Goal: Entertainment & Leisure: Consume media (video, audio)

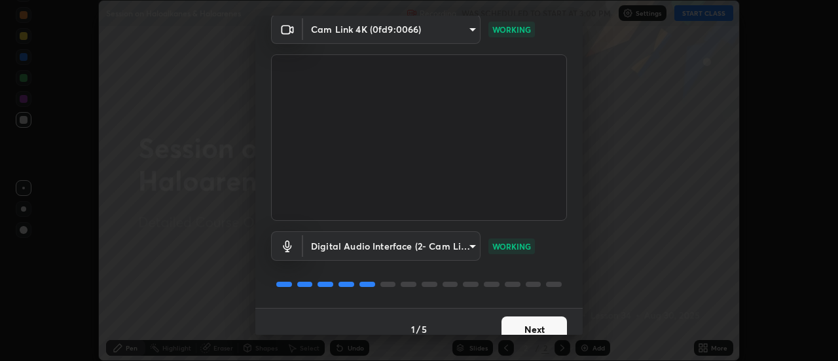
scroll to position [69, 0]
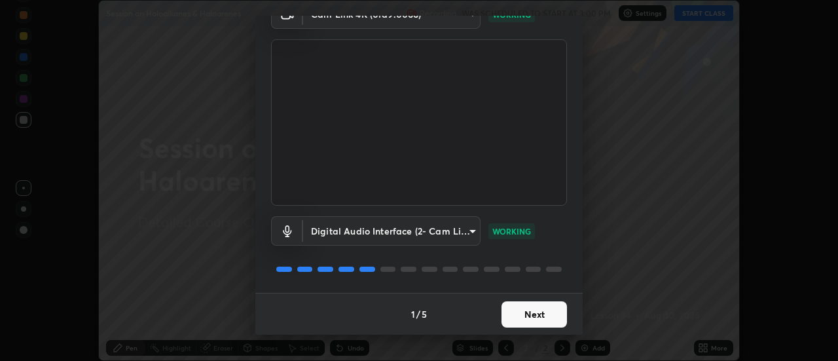
click at [529, 310] on button "Next" at bounding box center [534, 314] width 65 height 26
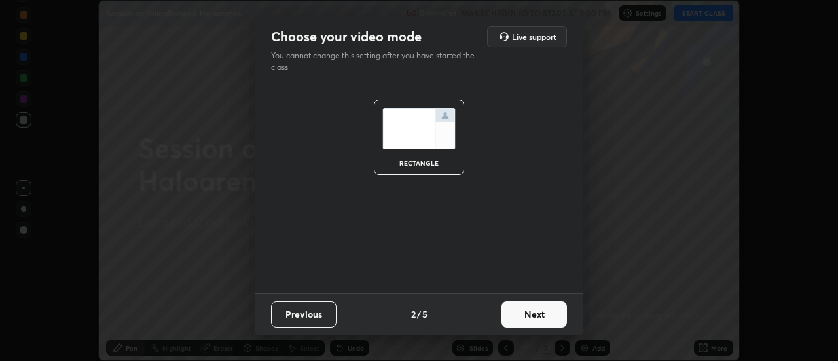
click at [529, 318] on button "Next" at bounding box center [534, 314] width 65 height 26
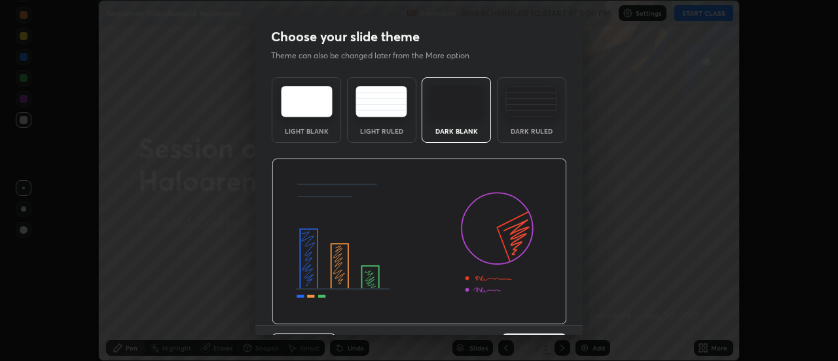
scroll to position [32, 0]
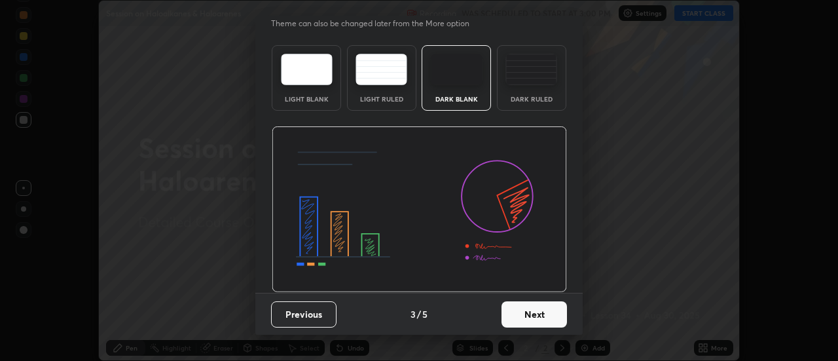
click at [529, 315] on button "Next" at bounding box center [534, 314] width 65 height 26
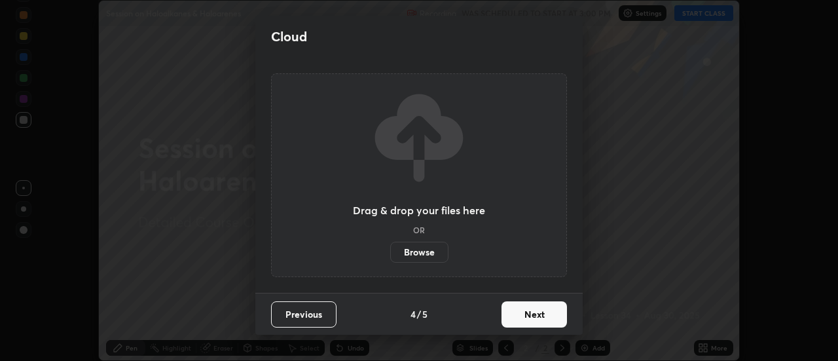
scroll to position [0, 0]
click at [530, 314] on button "Next" at bounding box center [534, 314] width 65 height 26
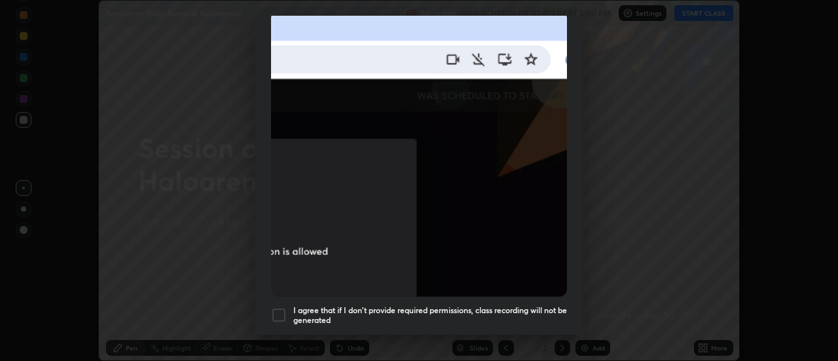
scroll to position [300, 0]
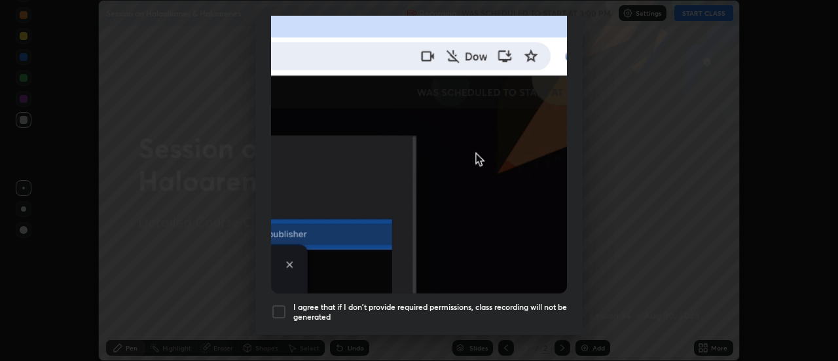
click at [528, 248] on img at bounding box center [419, 150] width 296 height 286
click at [526, 302] on h5 "I agree that if I don't provide required permissions, class recording will not …" at bounding box center [430, 312] width 274 height 20
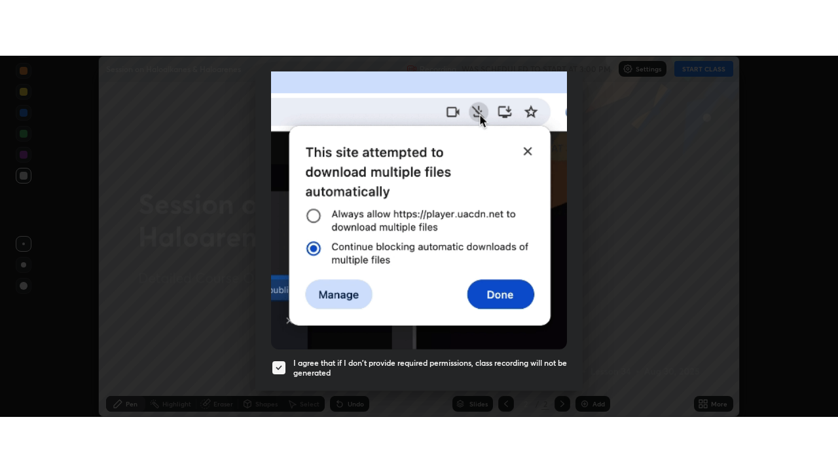
scroll to position [336, 0]
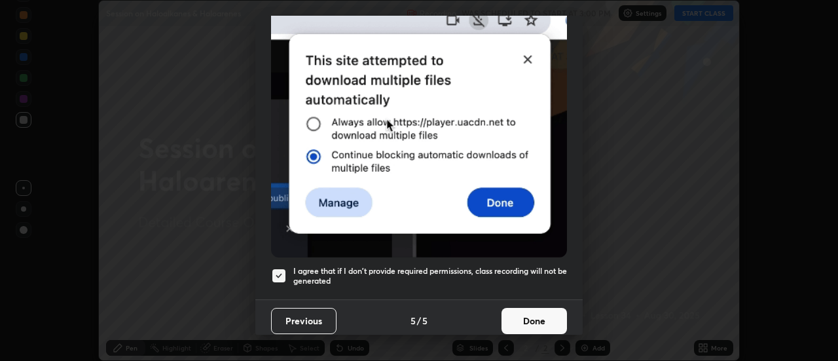
click at [539, 314] on button "Done" at bounding box center [534, 321] width 65 height 26
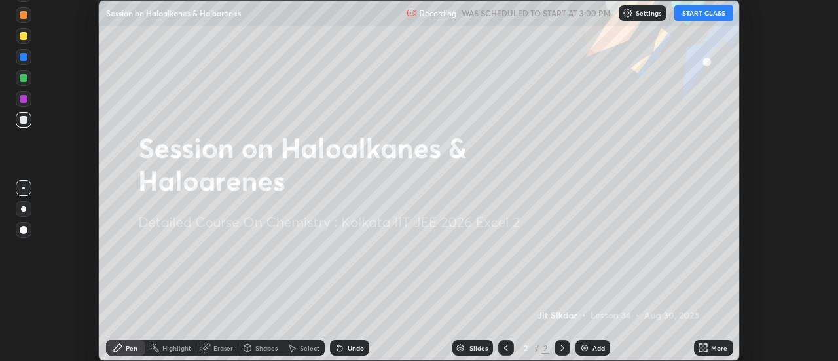
click at [697, 18] on button "START CLASS" at bounding box center [704, 13] width 59 height 16
click at [711, 346] on div "More" at bounding box center [713, 348] width 39 height 16
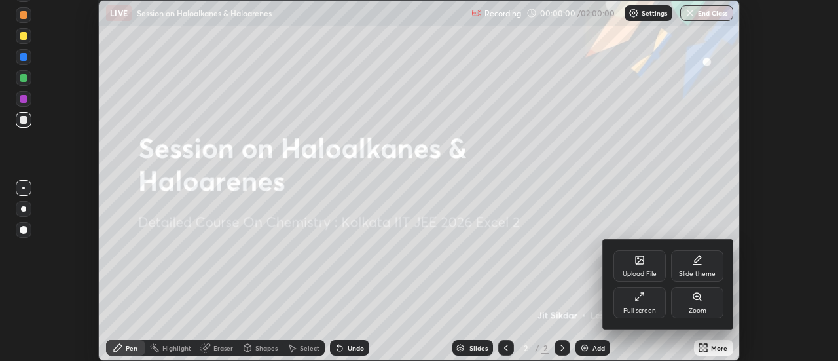
click at [661, 304] on div "Full screen" at bounding box center [640, 302] width 52 height 31
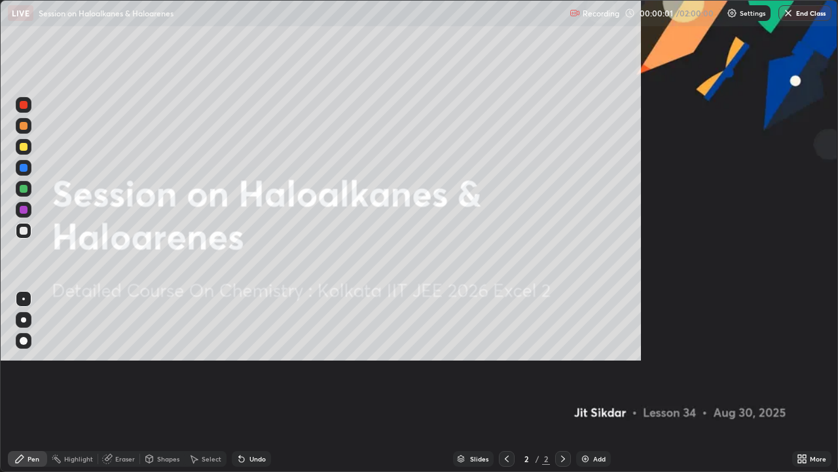
scroll to position [472, 838]
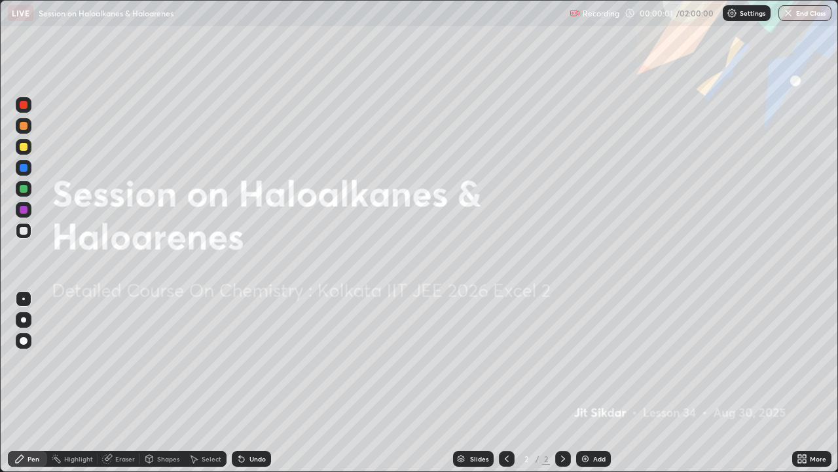
click at [595, 360] on div "Add" at bounding box center [599, 458] width 12 height 7
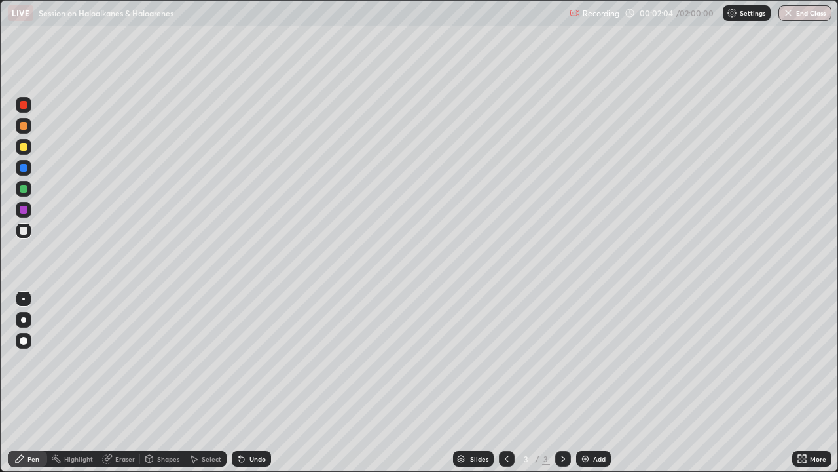
click at [25, 145] on div at bounding box center [24, 147] width 8 height 8
click at [25, 229] on div at bounding box center [24, 231] width 8 height 8
click at [253, 360] on div "Undo" at bounding box center [258, 458] width 16 height 7
click at [251, 360] on div "Undo" at bounding box center [251, 459] width 39 height 16
click at [259, 360] on div "Undo" at bounding box center [249, 458] width 45 height 26
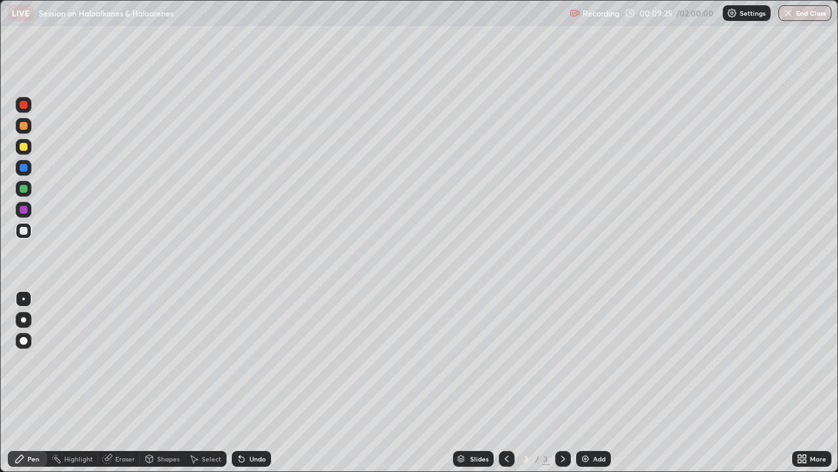
click at [257, 360] on div "Undo" at bounding box center [258, 458] width 16 height 7
click at [261, 360] on div "Undo" at bounding box center [258, 458] width 16 height 7
click at [591, 360] on div "Add" at bounding box center [593, 459] width 35 height 16
click at [26, 147] on div at bounding box center [24, 147] width 8 height 8
click at [29, 234] on div at bounding box center [24, 231] width 16 height 16
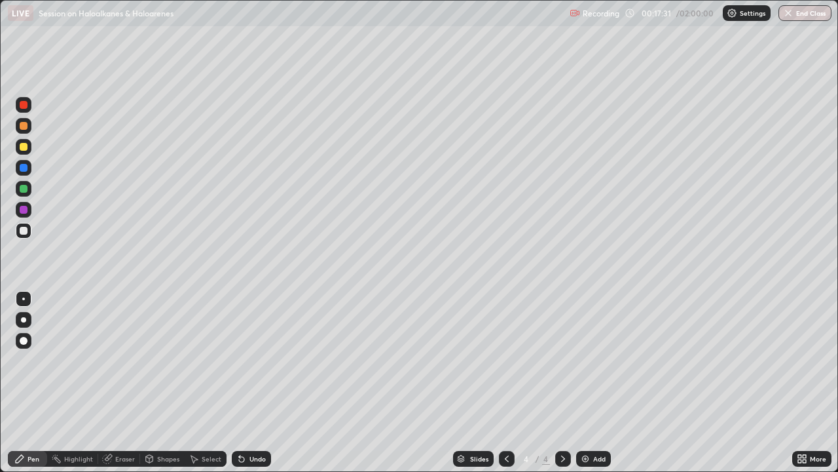
click at [251, 360] on div "Undo" at bounding box center [258, 458] width 16 height 7
click at [255, 360] on div "Undo" at bounding box center [258, 458] width 16 height 7
click at [599, 360] on div "Add" at bounding box center [599, 458] width 12 height 7
click at [489, 360] on div "Slides" at bounding box center [473, 459] width 41 height 16
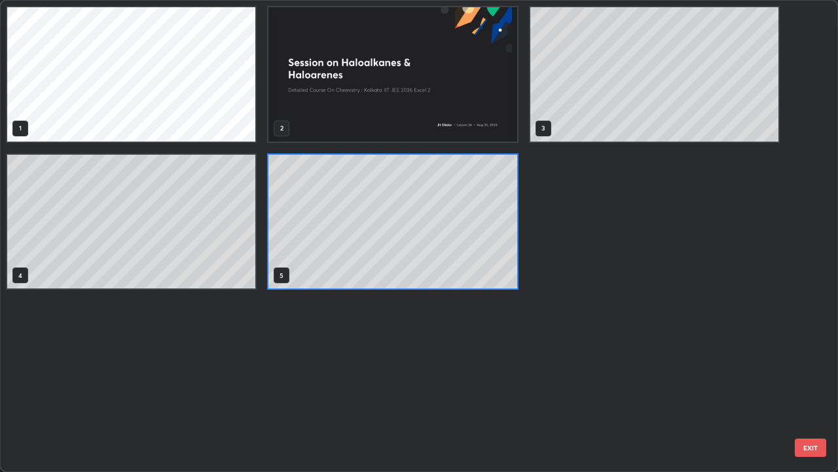
scroll to position [466, 830]
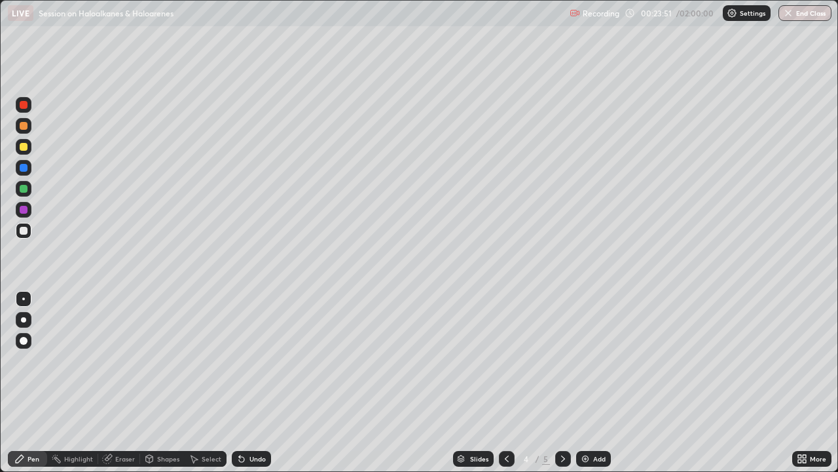
click at [558, 360] on icon at bounding box center [563, 458] width 10 height 10
click at [24, 145] on div at bounding box center [24, 147] width 8 height 8
click at [25, 229] on div at bounding box center [24, 231] width 8 height 8
click at [591, 360] on div "Add" at bounding box center [593, 459] width 35 height 16
click at [585, 360] on img at bounding box center [585, 458] width 10 height 10
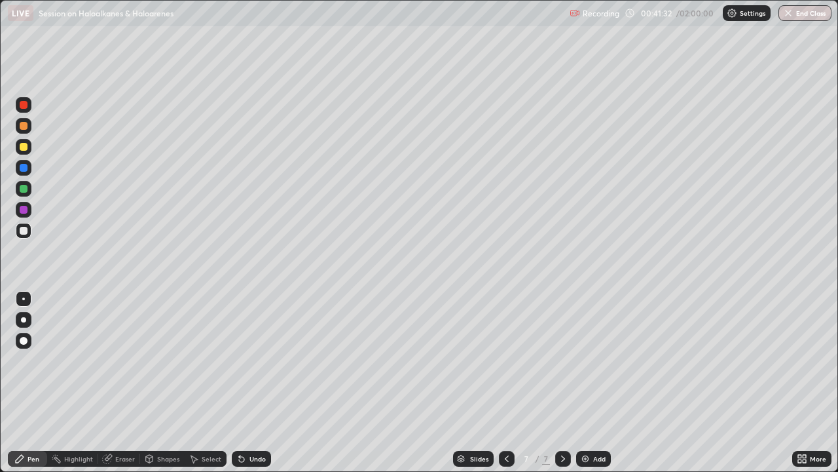
click at [25, 145] on div at bounding box center [24, 147] width 8 height 8
click at [25, 232] on div at bounding box center [24, 231] width 8 height 8
click at [250, 360] on div "Undo" at bounding box center [258, 458] width 16 height 7
click at [246, 360] on div "Undo" at bounding box center [251, 459] width 39 height 16
click at [250, 360] on div "Undo" at bounding box center [258, 458] width 16 height 7
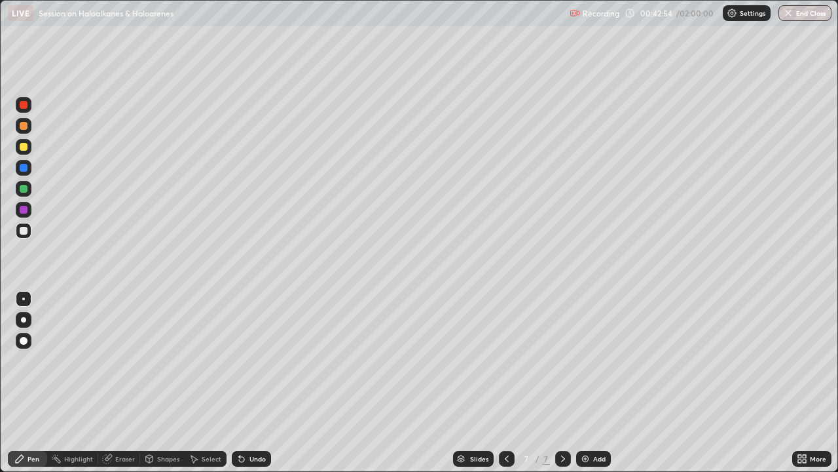
click at [251, 360] on div "Undo" at bounding box center [258, 458] width 16 height 7
click at [251, 360] on div "Undo" at bounding box center [251, 459] width 39 height 16
click at [253, 360] on div "Undo" at bounding box center [258, 458] width 16 height 7
click at [254, 360] on div "Undo" at bounding box center [258, 458] width 16 height 7
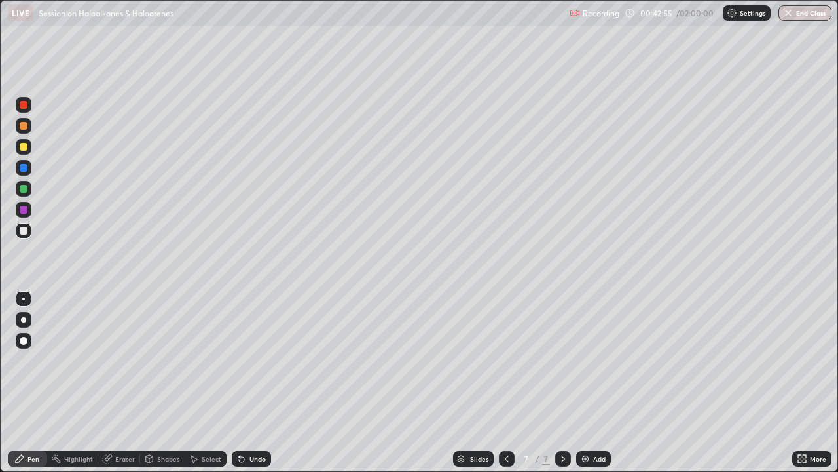
click at [255, 360] on div "Undo" at bounding box center [258, 458] width 16 height 7
click at [255, 360] on div "Undo" at bounding box center [251, 459] width 39 height 16
click at [255, 360] on div "Undo" at bounding box center [258, 458] width 16 height 7
click at [247, 360] on div "Undo" at bounding box center [251, 459] width 39 height 16
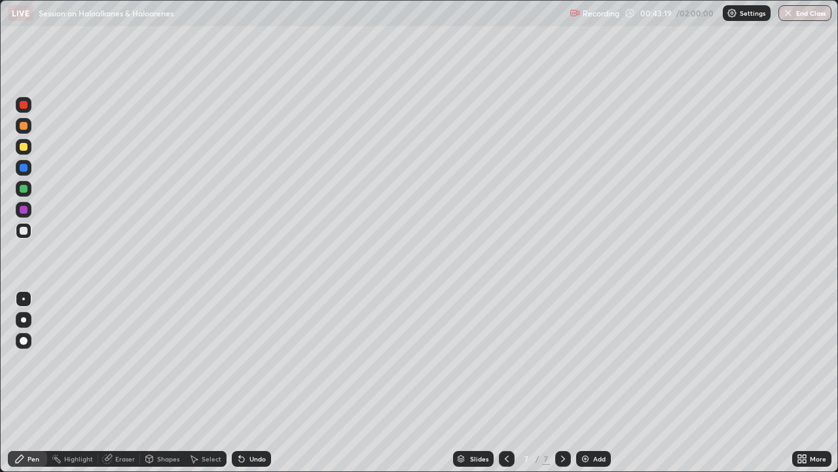
click at [251, 360] on div "Undo" at bounding box center [258, 458] width 16 height 7
click at [253, 360] on div "Undo" at bounding box center [258, 458] width 16 height 7
click at [254, 360] on div "Undo" at bounding box center [258, 458] width 16 height 7
click at [255, 360] on div "Undo" at bounding box center [251, 459] width 39 height 16
click at [256, 360] on div "Undo" at bounding box center [251, 459] width 39 height 16
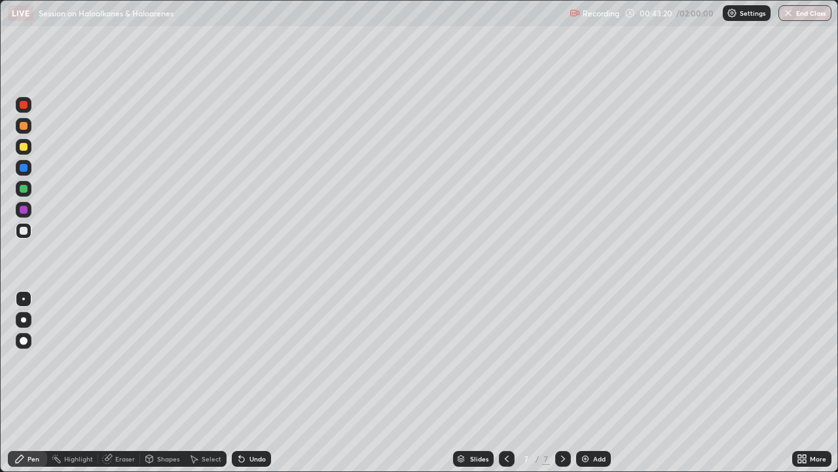
click at [257, 360] on div "Undo" at bounding box center [258, 458] width 16 height 7
click at [256, 360] on div "Undo" at bounding box center [258, 458] width 16 height 7
click at [258, 360] on div "Undo" at bounding box center [258, 458] width 16 height 7
click at [253, 360] on div "Undo" at bounding box center [251, 459] width 39 height 16
click at [589, 360] on div "Add" at bounding box center [593, 459] width 35 height 16
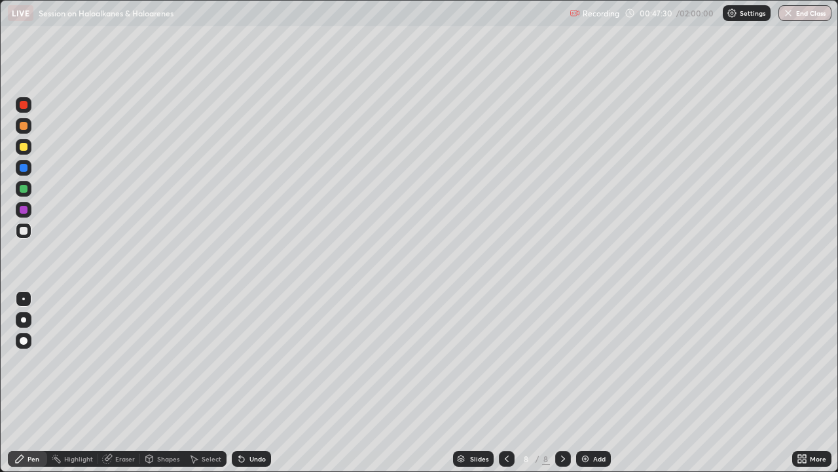
click at [24, 147] on div at bounding box center [24, 147] width 8 height 8
click at [22, 225] on div at bounding box center [24, 231] width 16 height 16
click at [126, 360] on div "Eraser" at bounding box center [125, 458] width 20 height 7
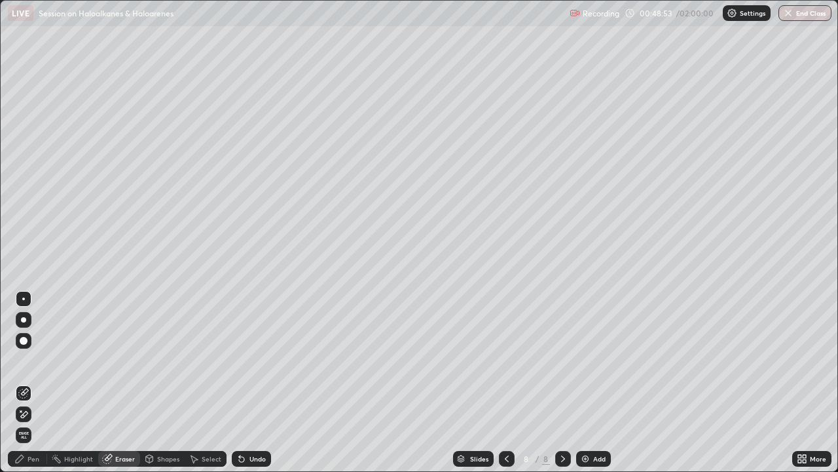
click at [30, 360] on div "Pen" at bounding box center [34, 458] width 12 height 7
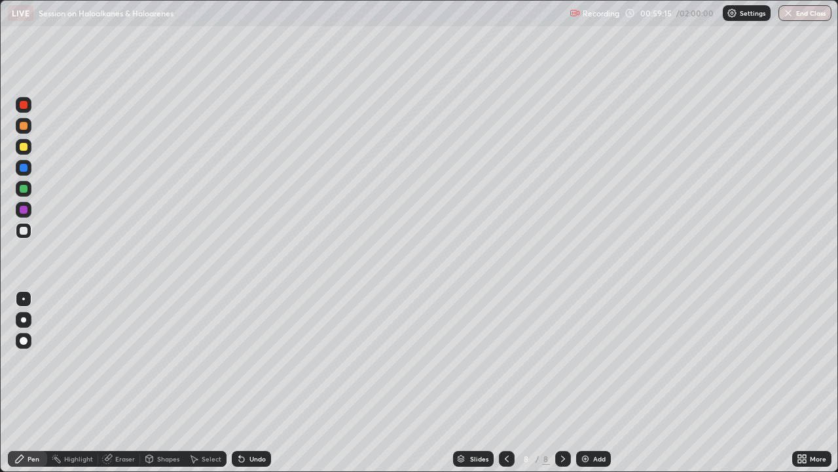
click at [587, 360] on img at bounding box center [585, 458] width 10 height 10
